Goal: Task Accomplishment & Management: Complete application form

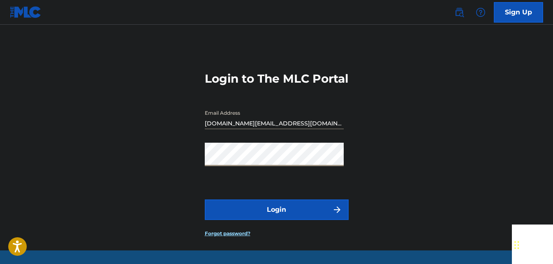
click at [205, 199] on button "Login" at bounding box center [277, 209] width 144 height 21
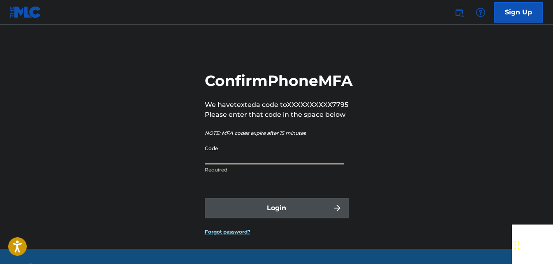
click at [274, 164] on input "Code" at bounding box center [274, 152] width 139 height 23
click at [284, 164] on input "Code" at bounding box center [274, 152] width 139 height 23
click at [310, 110] on p "We have texted a code to XXXXXXXXXX7795" at bounding box center [279, 105] width 148 height 10
click at [315, 164] on input "Code" at bounding box center [274, 152] width 139 height 23
click at [319, 164] on input "Code" at bounding box center [274, 152] width 139 height 23
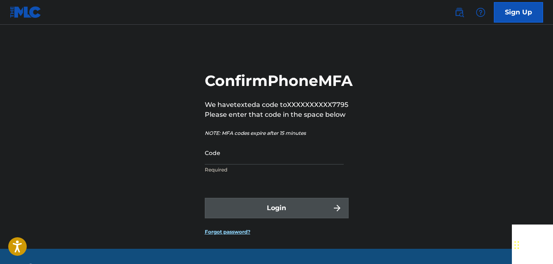
click at [330, 137] on p "NOTE: MFA codes expire after 15 minutes" at bounding box center [279, 132] width 148 height 7
click at [281, 164] on input "Code" at bounding box center [274, 152] width 139 height 23
type input "6"
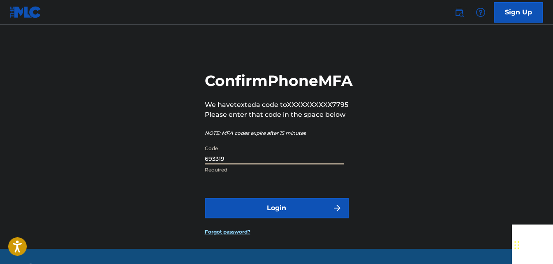
type input "693319"
click at [205, 198] on button "Login" at bounding box center [277, 208] width 144 height 21
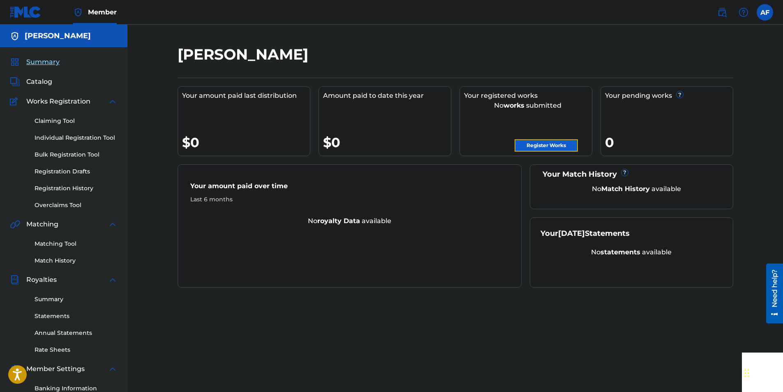
click at [551, 149] on link "Register Works" at bounding box center [546, 145] width 63 height 12
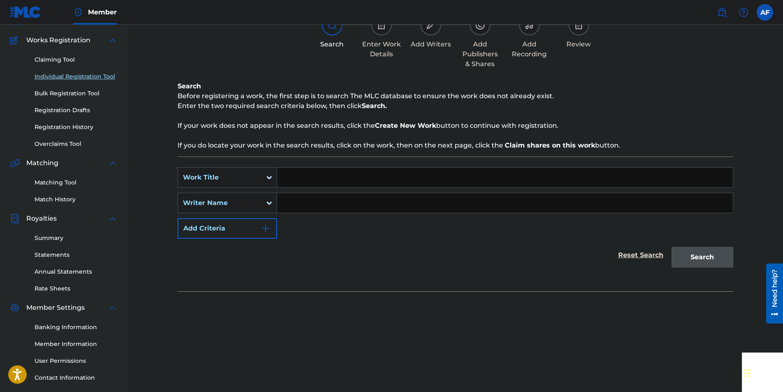
scroll to position [118, 0]
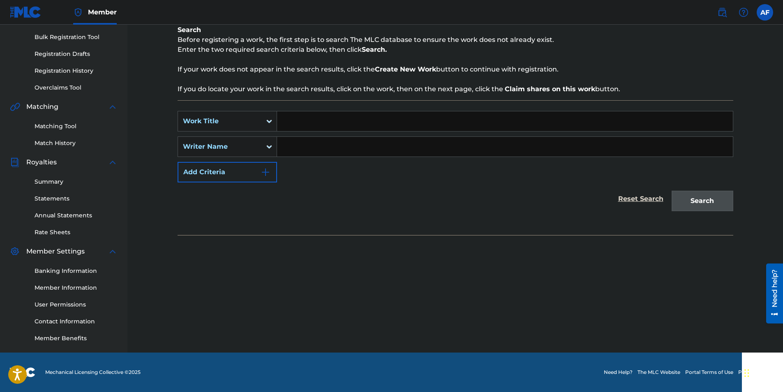
click at [553, 264] on div "Need help?" at bounding box center [774, 293] width 17 height 60
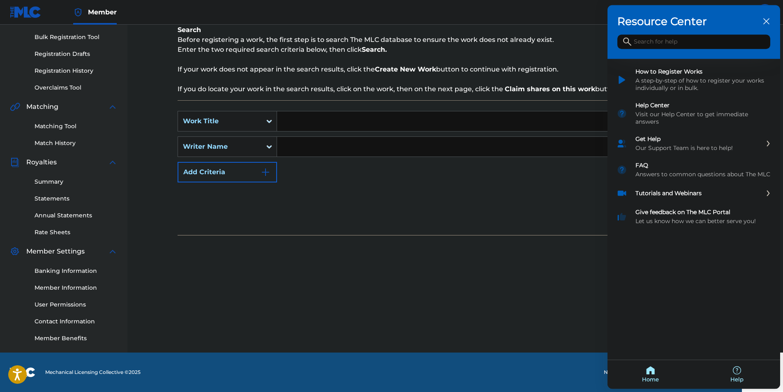
click at [553, 222] on div at bounding box center [391, 196] width 783 height 392
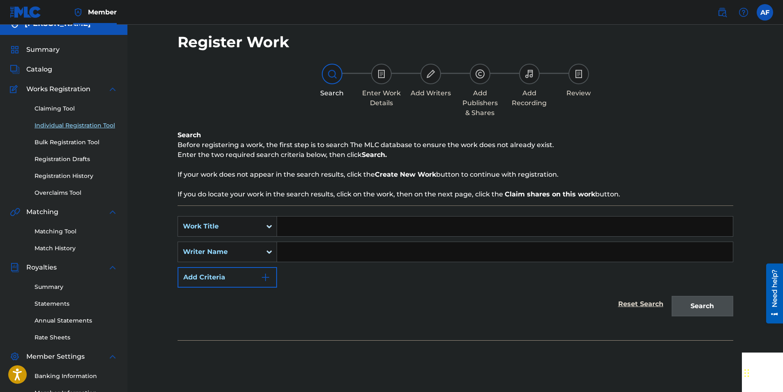
scroll to position [0, 0]
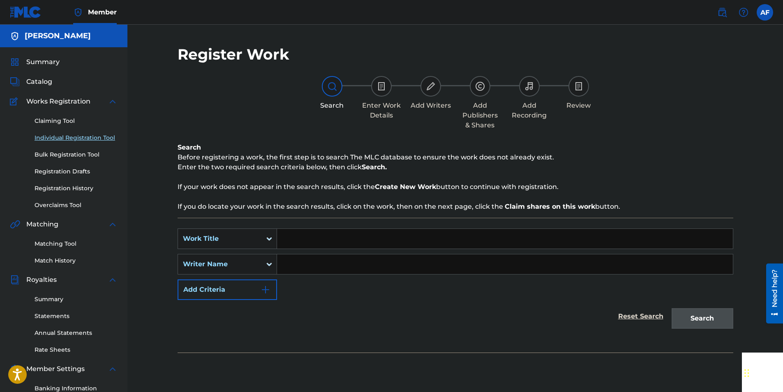
click at [261, 236] on div "Work Title" at bounding box center [220, 239] width 84 height 16
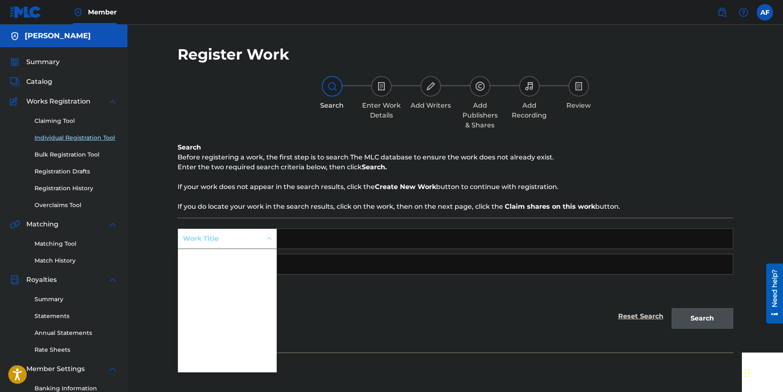
scroll to position [21, 0]
click at [340, 243] on input "Search Form" at bounding box center [505, 239] width 456 height 20
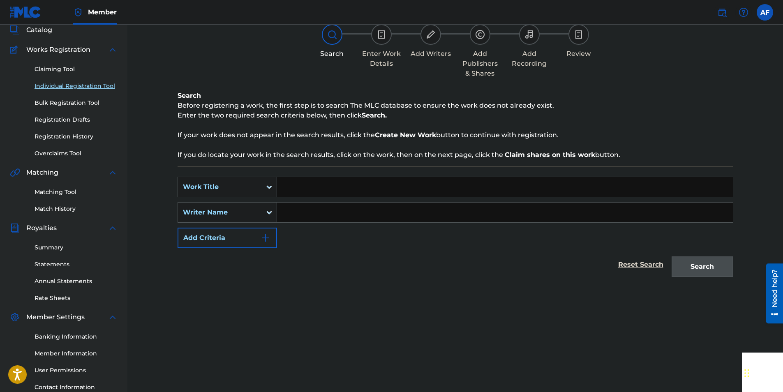
scroll to position [118, 0]
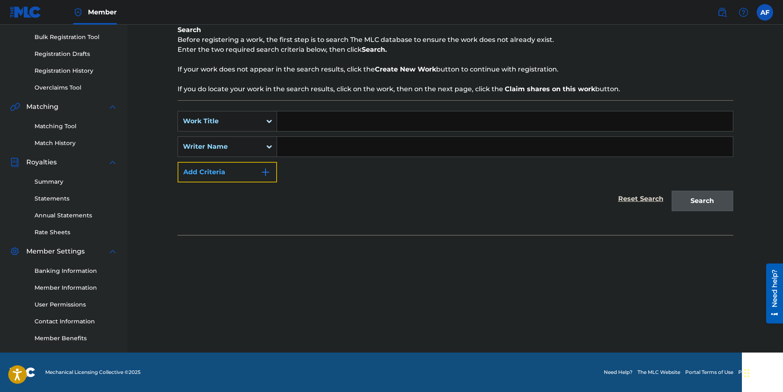
click at [251, 178] on button "Add Criteria" at bounding box center [227, 172] width 99 height 21
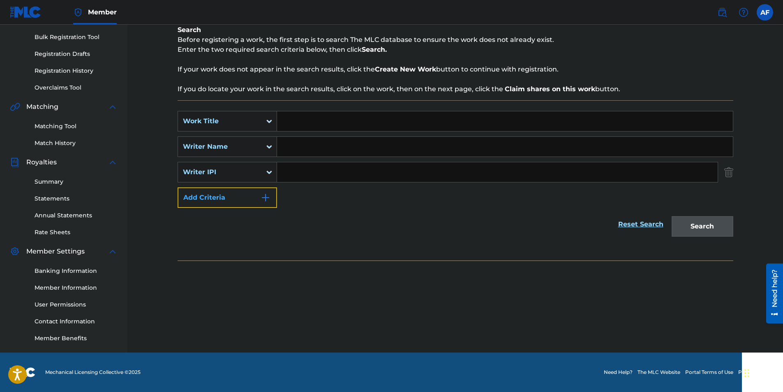
click at [250, 193] on button "Add Criteria" at bounding box center [227, 197] width 99 height 21
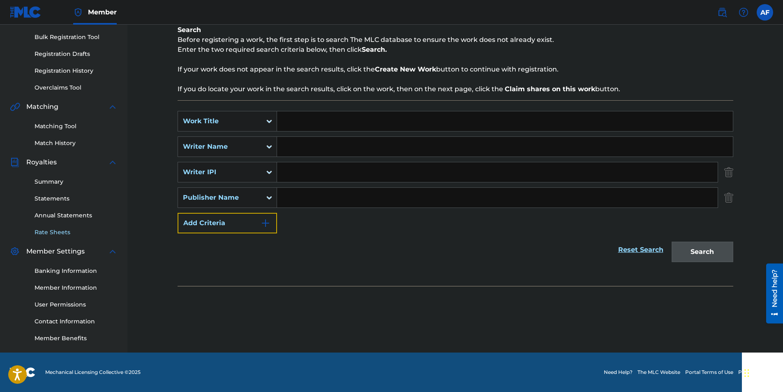
scroll to position [0, 0]
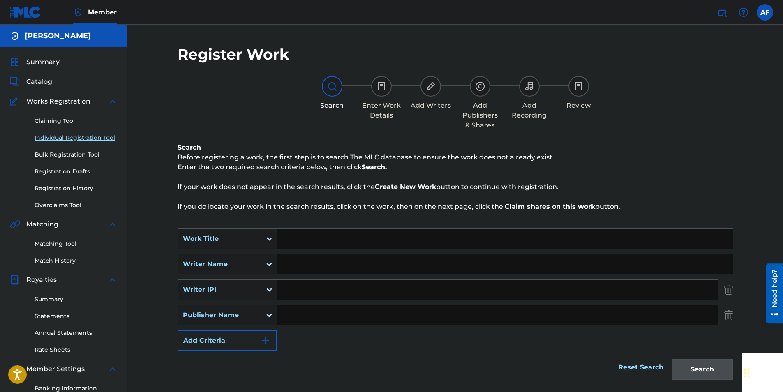
click at [372, 91] on div "Enter Work Details" at bounding box center [381, 98] width 41 height 44
click at [383, 87] on img at bounding box center [382, 86] width 10 height 10
click at [553, 264] on link "Reset Search" at bounding box center [640, 367] width 53 height 18
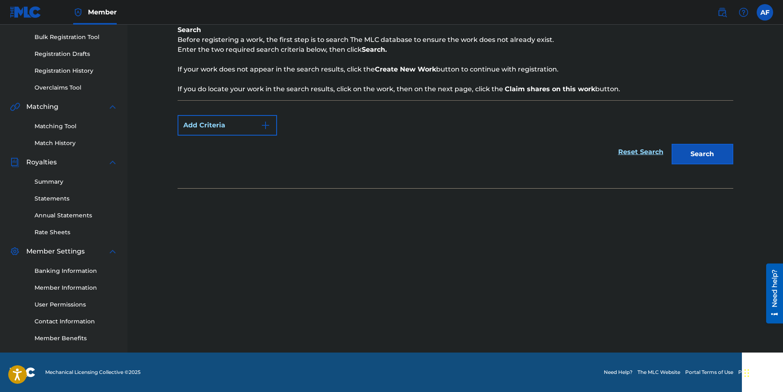
scroll to position [76, 0]
